Goal: Task Accomplishment & Management: Complete application form

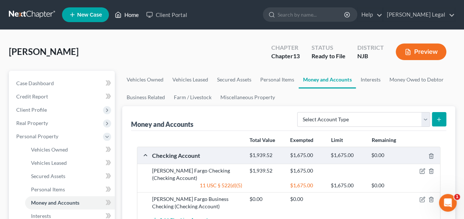
click at [124, 10] on link "Home" at bounding box center [126, 14] width 31 height 13
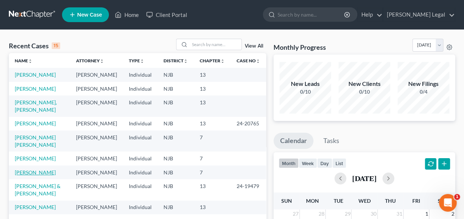
click at [51, 176] on link "[PERSON_NAME]" at bounding box center [35, 172] width 41 height 6
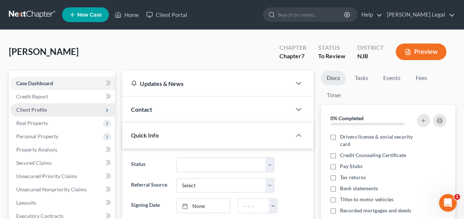
scroll to position [313, 0]
click at [44, 110] on span "Client Profile" at bounding box center [31, 110] width 31 height 6
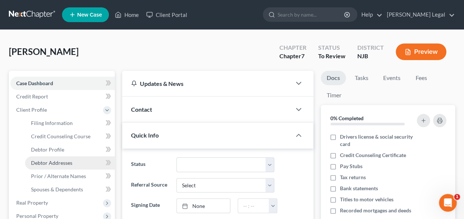
click at [58, 160] on span "Debtor Addresses" at bounding box center [51, 163] width 41 height 6
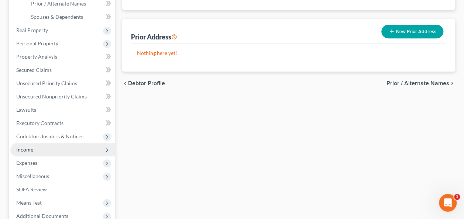
scroll to position [184, 0]
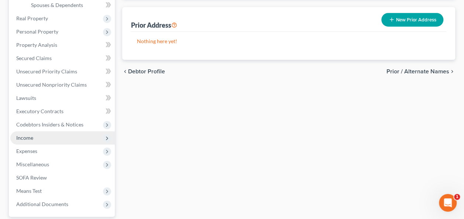
click at [66, 138] on span "Income" at bounding box center [62, 137] width 104 height 13
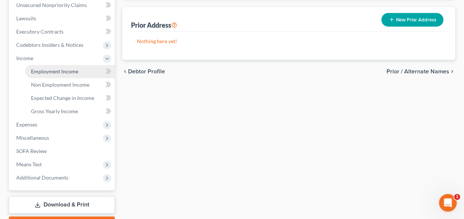
click at [60, 74] on link "Employment Income" at bounding box center [70, 71] width 90 height 13
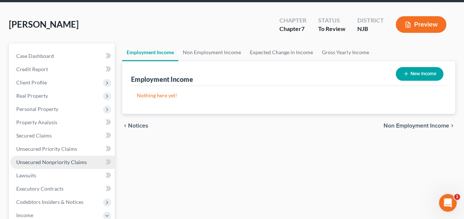
scroll to position [74, 0]
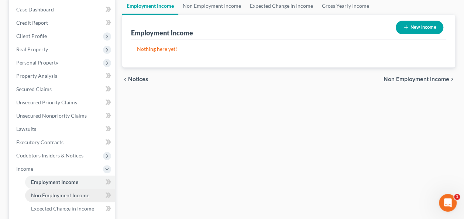
click at [71, 196] on span "Non Employment Income" at bounding box center [60, 195] width 58 height 6
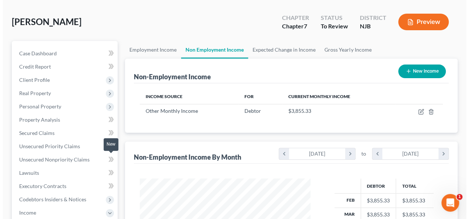
scroll to position [37, 0]
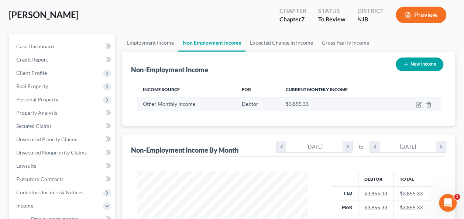
click at [421, 104] on td at bounding box center [416, 104] width 47 height 14
click at [421, 104] on icon "button" at bounding box center [418, 105] width 6 height 6
select select "13"
select select "0"
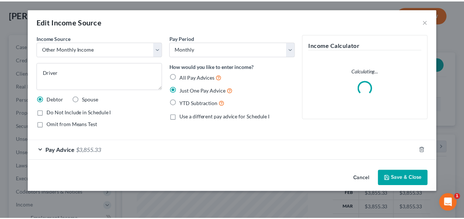
scroll to position [131, 188]
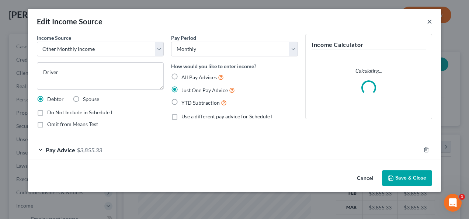
click at [430, 23] on button "×" at bounding box center [429, 21] width 5 height 9
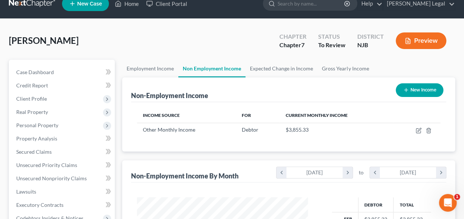
scroll to position [0, 0]
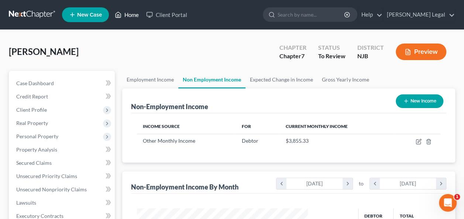
click at [128, 15] on link "Home" at bounding box center [126, 14] width 31 height 13
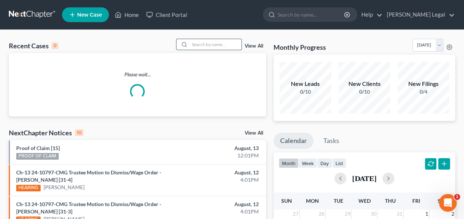
click at [195, 44] on input "search" at bounding box center [216, 44] width 52 height 11
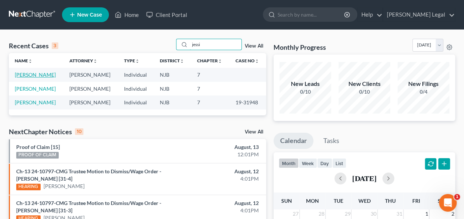
type input "jessi"
click at [32, 75] on link "[PERSON_NAME]" at bounding box center [35, 75] width 41 height 6
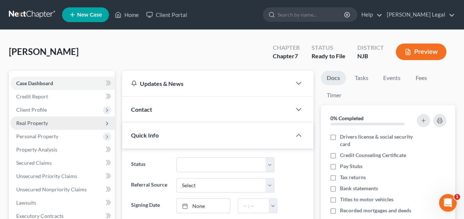
scroll to position [37, 0]
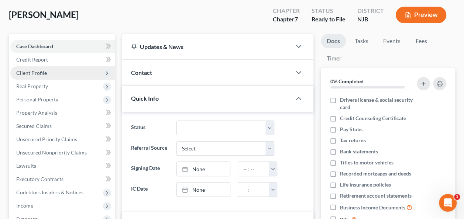
click at [38, 73] on span "Client Profile" at bounding box center [31, 73] width 31 height 6
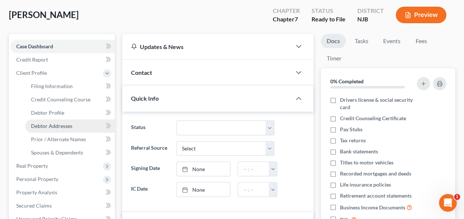
click at [60, 128] on span "Debtor Addresses" at bounding box center [51, 126] width 41 height 6
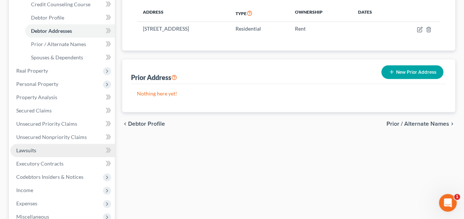
scroll to position [148, 0]
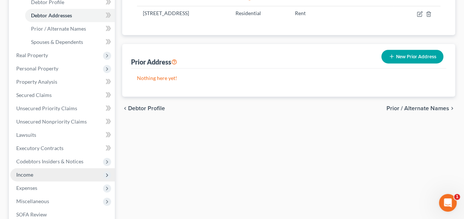
click at [72, 173] on span "Income" at bounding box center [62, 174] width 104 height 13
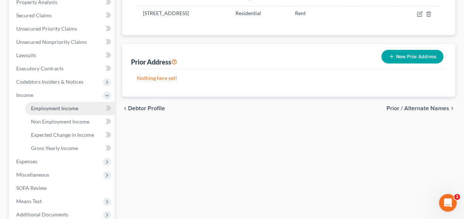
click at [75, 113] on link "Employment Income" at bounding box center [70, 108] width 90 height 13
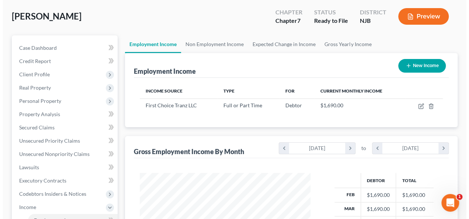
scroll to position [37, 0]
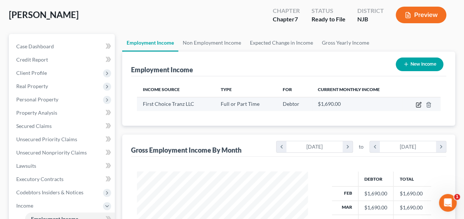
click at [418, 105] on icon "button" at bounding box center [418, 105] width 6 height 6
select select "0"
select select "33"
select select "3"
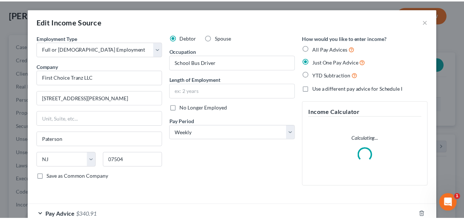
scroll to position [131, 188]
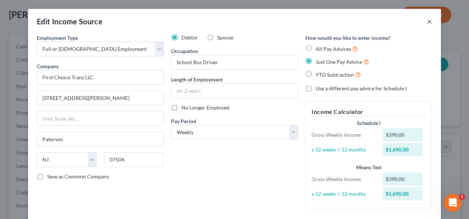
click at [428, 18] on button "×" at bounding box center [429, 21] width 5 height 9
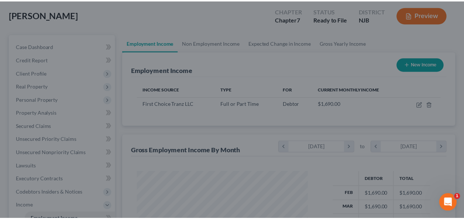
scroll to position [368754, 368699]
